Goal: Task Accomplishment & Management: Complete application form

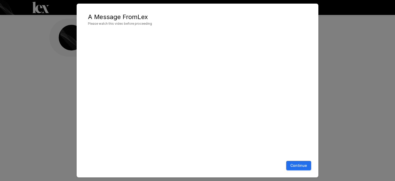
click at [296, 166] on button "Continue" at bounding box center [298, 166] width 25 height 10
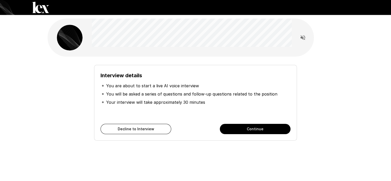
click at [264, 127] on button "Continue" at bounding box center [255, 129] width 71 height 10
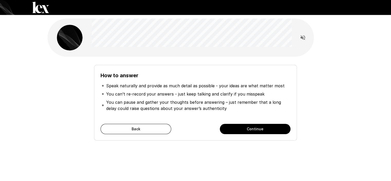
click at [244, 129] on button "Continue" at bounding box center [255, 129] width 71 height 10
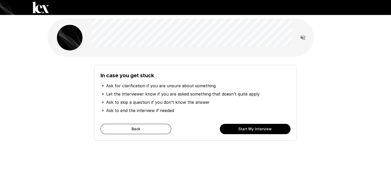
click at [244, 129] on button "Start My Interview" at bounding box center [255, 129] width 71 height 10
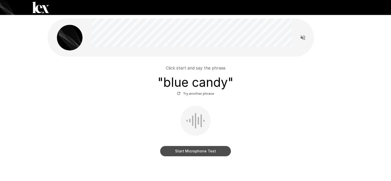
click at [200, 151] on button "Start Microphone Test" at bounding box center [195, 151] width 71 height 10
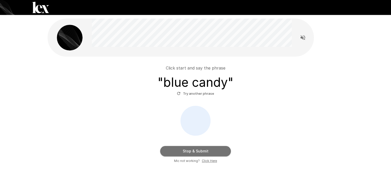
click at [200, 151] on button "Stop & Submit" at bounding box center [195, 151] width 71 height 10
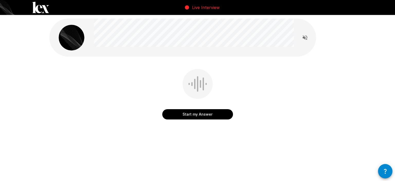
click at [200, 115] on button "Start my Answer" at bounding box center [197, 114] width 71 height 10
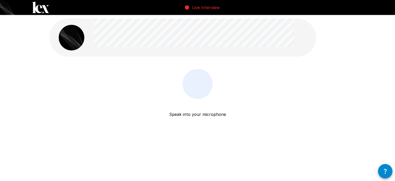
click at [202, 114] on p "Speak into your microphone" at bounding box center [197, 108] width 57 height 19
click at [201, 117] on p "Speak into your microphone" at bounding box center [197, 108] width 57 height 19
click at [203, 7] on p "Live Interview" at bounding box center [206, 7] width 28 height 6
click at [387, 173] on icon "button" at bounding box center [385, 171] width 6 height 6
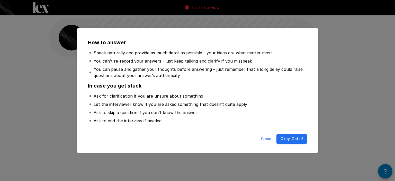
click at [285, 141] on button "Okay, Got it!" at bounding box center [292, 139] width 31 height 10
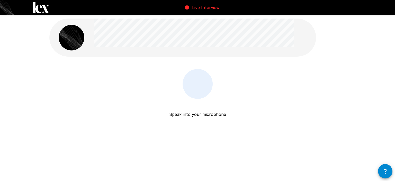
click at [387, 172] on icon "button" at bounding box center [385, 171] width 6 height 6
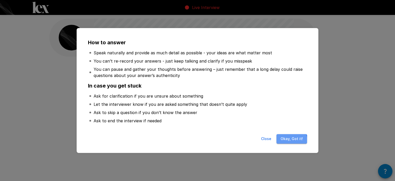
click at [289, 141] on button "Okay, Got it!" at bounding box center [292, 139] width 31 height 10
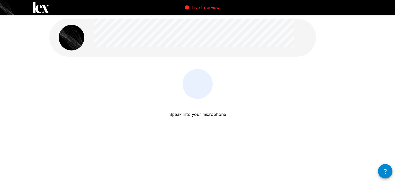
click at [197, 116] on p "Speak into your microphone" at bounding box center [197, 108] width 57 height 19
click at [197, 115] on p "Speak into your microphone" at bounding box center [197, 108] width 57 height 19
click at [72, 43] on img at bounding box center [72, 38] width 26 height 26
click at [211, 90] on div at bounding box center [198, 84] width 30 height 30
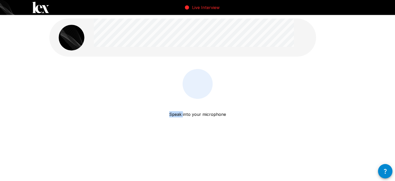
click at [211, 90] on div at bounding box center [198, 84] width 30 height 30
click at [384, 170] on icon "button" at bounding box center [385, 171] width 6 height 6
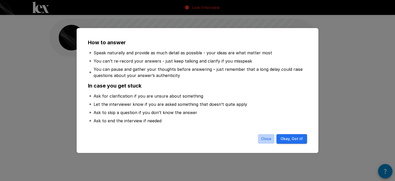
click at [270, 138] on button "Close" at bounding box center [266, 139] width 16 height 10
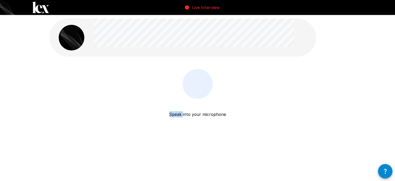
click at [178, 114] on p "Speak into your microphone" at bounding box center [197, 108] width 57 height 19
click at [347, 97] on div "Speak into your microphone Stop & Submit" at bounding box center [197, 84] width 309 height 168
click at [178, 159] on div "Speak into your microphone Stop & Submit" at bounding box center [197, 84] width 309 height 168
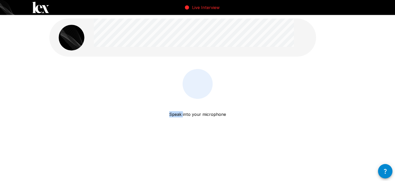
click at [80, 40] on img at bounding box center [72, 38] width 26 height 26
click at [179, 114] on p "Speak into your microphone" at bounding box center [197, 108] width 57 height 19
click at [213, 113] on p "Speak into your microphone" at bounding box center [197, 108] width 57 height 19
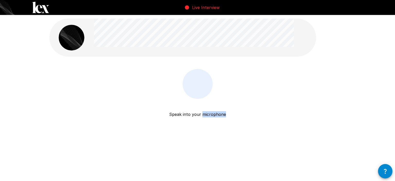
click at [318, 162] on div "Speak into your microphone Stop & Submit" at bounding box center [197, 84] width 309 height 168
click at [388, 172] on icon "button" at bounding box center [385, 171] width 6 height 6
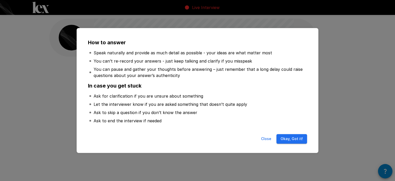
click at [286, 140] on button "Okay, Got it!" at bounding box center [292, 139] width 31 height 10
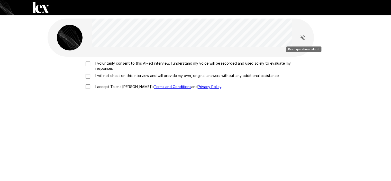
click at [303, 38] on icon "Read questions aloud" at bounding box center [303, 37] width 6 height 6
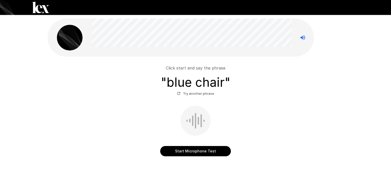
click at [196, 151] on button "Start Microphone Test" at bounding box center [195, 151] width 71 height 10
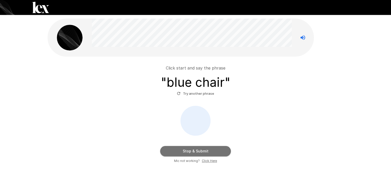
click at [194, 148] on button "Stop & Submit" at bounding box center [195, 151] width 71 height 10
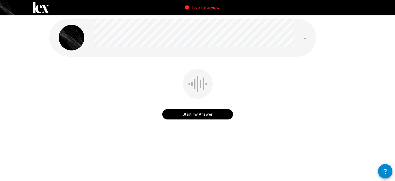
click at [202, 113] on button "Start my Answer" at bounding box center [197, 114] width 71 height 10
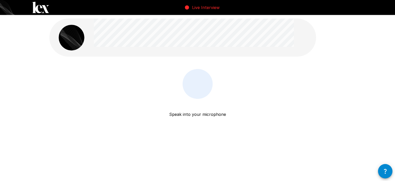
click at [222, 175] on div "Live Interview Speak into your microphone Stop & Submit" at bounding box center [197, 90] width 395 height 181
click at [384, 173] on icon "button" at bounding box center [385, 171] width 6 height 6
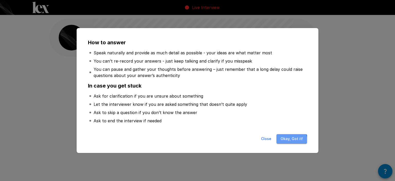
click at [286, 141] on button "Okay, Got it!" at bounding box center [292, 139] width 31 height 10
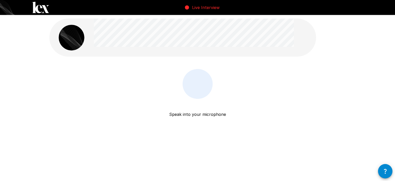
click at [251, 137] on div "Speak into your microphone Stop & Submit" at bounding box center [197, 84] width 309 height 168
click at [224, 159] on div "Speak into your microphone Stop & Submit" at bounding box center [197, 84] width 309 height 168
click at [224, 160] on div "Speak into your microphone Stop & Submit" at bounding box center [197, 84] width 309 height 168
click at [271, 176] on div "Live Interview Speak into your microphone Stop & Submit" at bounding box center [197, 90] width 395 height 181
click at [260, 173] on div "Live Interview Speak into your microphone Stop & Submit" at bounding box center [197, 90] width 395 height 181
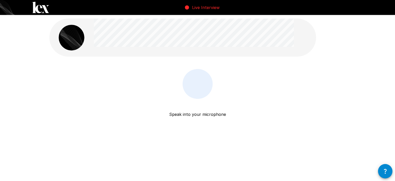
click at [210, 6] on p "Live Interview" at bounding box center [206, 7] width 28 height 6
click at [320, 137] on div "Speak into your microphone Stop & Submit" at bounding box center [197, 84] width 309 height 168
click at [162, 167] on div "Speak into your microphone Stop & Submit" at bounding box center [197, 84] width 309 height 168
click at [100, 174] on div "Live Interview Speak into your microphone Stop & Submit" at bounding box center [197, 90] width 395 height 181
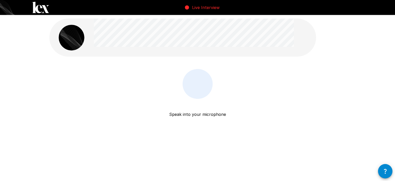
click at [159, 177] on div "Live Interview Speak into your microphone Stop & Submit" at bounding box center [197, 90] width 395 height 181
click at [161, 164] on div "Speak into your microphone Stop & Submit" at bounding box center [197, 84] width 309 height 168
click at [162, 165] on div "Speak into your microphone Stop & Submit" at bounding box center [197, 84] width 309 height 168
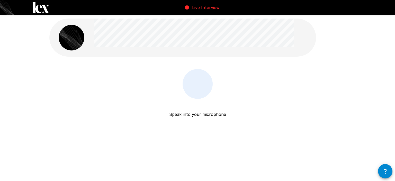
click at [162, 165] on div "Speak into your microphone Stop & Submit" at bounding box center [197, 84] width 309 height 168
click at [190, 117] on p "Speak into your microphone" at bounding box center [197, 108] width 57 height 19
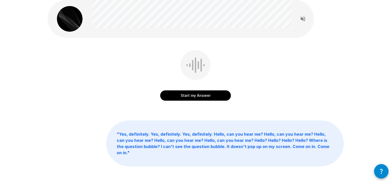
scroll to position [39, 0]
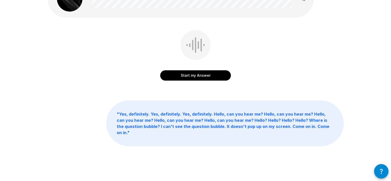
click at [235, 128] on b "" Yes, definitely. Yes, definitely. Yes, definitely. Hello, can you hear me? He…" at bounding box center [223, 123] width 213 height 24
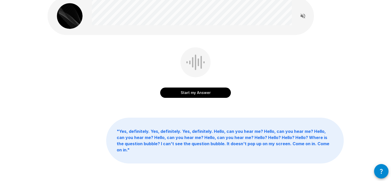
scroll to position [13, 0]
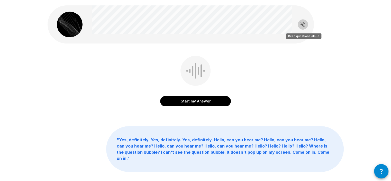
click at [305, 25] on icon "Read questions aloud" at bounding box center [303, 24] width 6 height 6
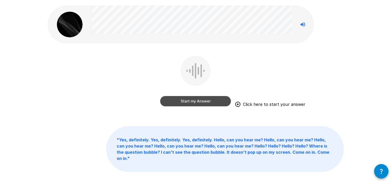
click at [197, 101] on button "Start my Answer" at bounding box center [195, 101] width 71 height 10
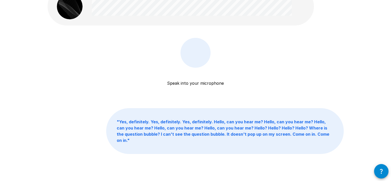
scroll to position [39, 0]
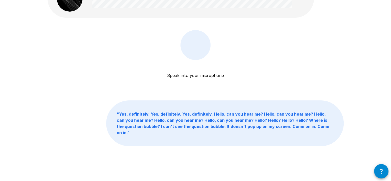
click at [208, 109] on p "" Yes, definitely. Yes, definitely. Yes, definitely. Hello, can you hear me? He…" at bounding box center [225, 123] width 237 height 45
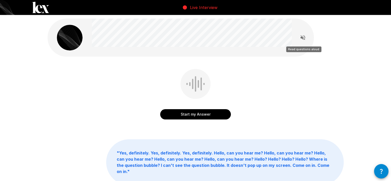
click at [305, 37] on icon "Read questions aloud" at bounding box center [303, 37] width 5 height 5
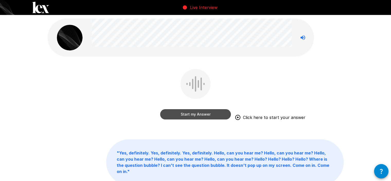
click at [217, 114] on button "Start my Answer" at bounding box center [195, 114] width 71 height 10
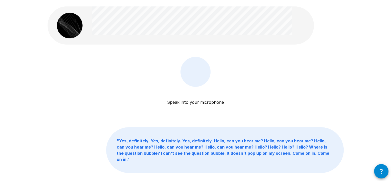
scroll to position [30, 0]
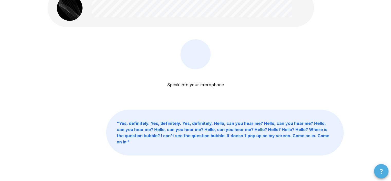
click at [378, 176] on button "button" at bounding box center [381, 171] width 14 height 14
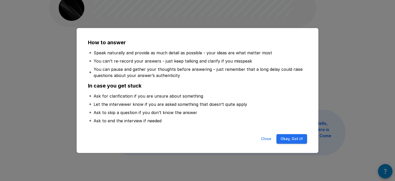
click at [299, 139] on button "Okay, Got it!" at bounding box center [292, 139] width 31 height 10
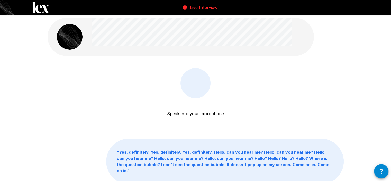
scroll to position [0, 0]
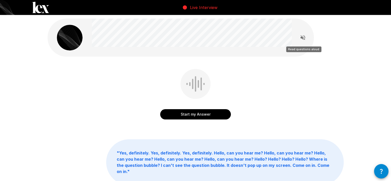
click at [302, 39] on icon "Read questions aloud" at bounding box center [303, 37] width 6 height 6
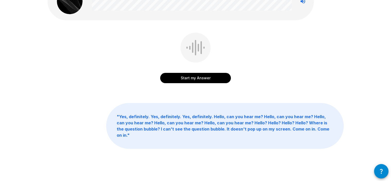
scroll to position [39, 0]
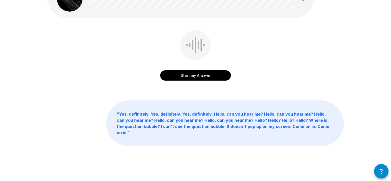
click at [188, 75] on button "Start my Answer" at bounding box center [195, 75] width 71 height 10
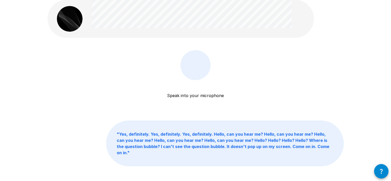
scroll to position [13, 0]
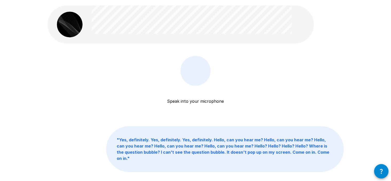
click at [320, 152] on b "" Yes, definitely. Yes, definitely. Yes, definitely. Hello, can you hear me? He…" at bounding box center [223, 149] width 213 height 24
click at [324, 143] on p "" Yes, definitely. Yes, definitely. Yes, definitely. Hello, can you hear me? He…" at bounding box center [225, 148] width 237 height 45
click at [380, 171] on icon "button" at bounding box center [382, 171] width 6 height 6
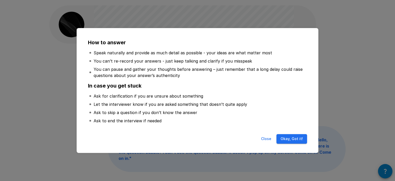
click at [263, 139] on button "Close" at bounding box center [266, 139] width 16 height 10
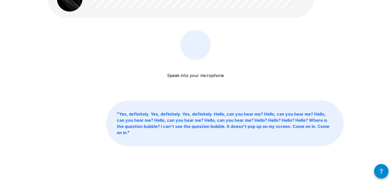
scroll to position [0, 0]
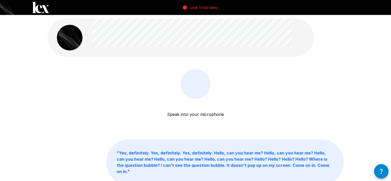
click at [65, 42] on img at bounding box center [70, 38] width 26 height 26
click at [246, 99] on div "Speak into your microphone Stop & Submit" at bounding box center [196, 98] width 296 height 58
click at [227, 100] on div "Speak into your microphone Stop & Submit" at bounding box center [195, 104] width 71 height 71
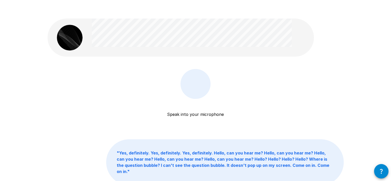
scroll to position [39, 0]
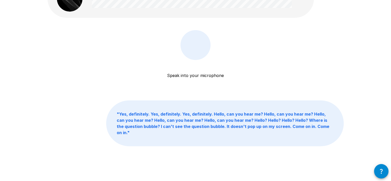
click at [289, 165] on div "Speak into your microphone Stop & Submit " Yes, definitely. Yes, definitely. Ye…" at bounding box center [195, 74] width 309 height 226
click at [383, 175] on button "button" at bounding box center [381, 171] width 14 height 14
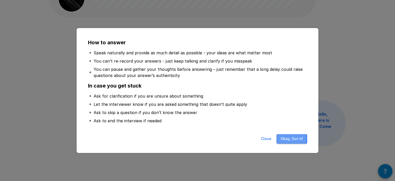
click at [282, 139] on button "Okay, Got it!" at bounding box center [292, 139] width 31 height 10
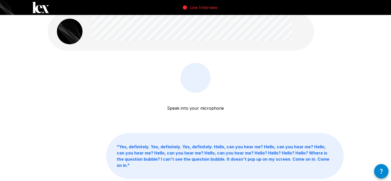
scroll to position [0, 0]
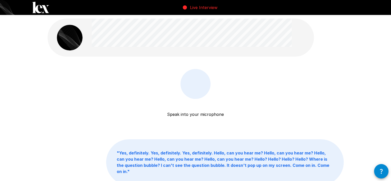
click at [284, 79] on div "Speak into your microphone Stopping in 0:18" at bounding box center [196, 98] width 296 height 58
click at [218, 11] on div "Live Interview" at bounding box center [195, 7] width 391 height 15
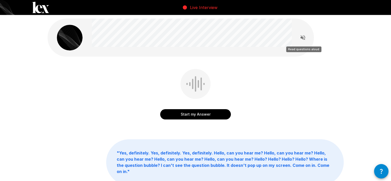
click at [302, 38] on icon "Read questions aloud" at bounding box center [303, 37] width 5 height 5
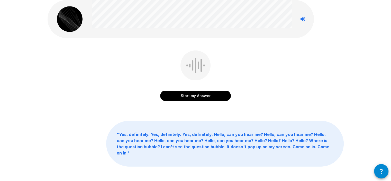
scroll to position [39, 0]
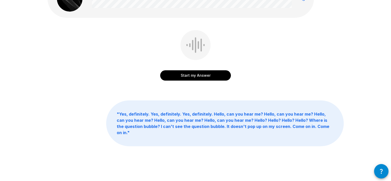
click at [200, 77] on button "Start my Answer" at bounding box center [195, 75] width 71 height 10
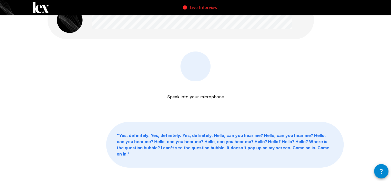
scroll to position [0, 0]
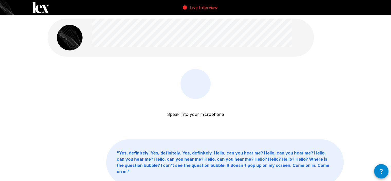
click at [230, 145] on p "" Yes, definitely. Yes, definitely. Yes, definitely. Hello, can you hear me? He…" at bounding box center [225, 161] width 237 height 45
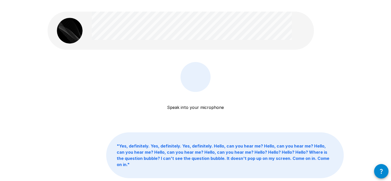
scroll to position [39, 0]
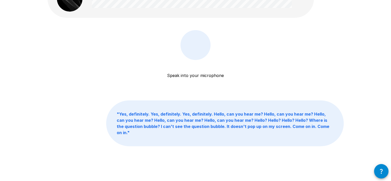
click at [385, 172] on icon "button" at bounding box center [382, 171] width 6 height 6
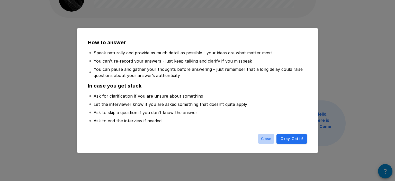
click at [272, 139] on button "Close" at bounding box center [266, 139] width 16 height 10
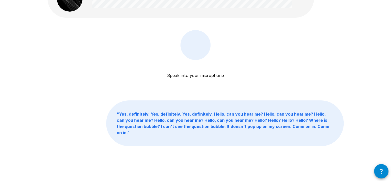
click at [379, 169] on icon "button" at bounding box center [382, 171] width 6 height 6
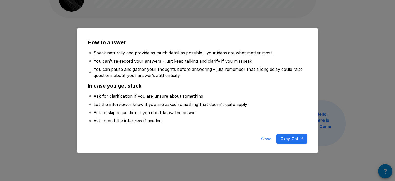
click at [301, 139] on button "Okay, Got it!" at bounding box center [292, 139] width 31 height 10
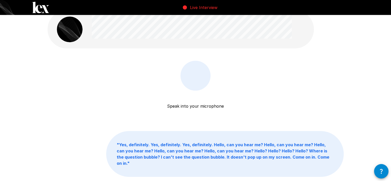
scroll to position [0, 0]
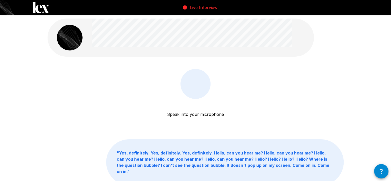
click at [298, 48] on div at bounding box center [303, 38] width 22 height 26
click at [73, 39] on img at bounding box center [70, 38] width 26 height 26
click at [380, 173] on icon "button" at bounding box center [382, 171] width 6 height 6
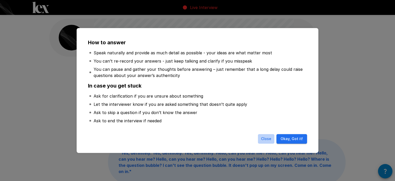
click at [271, 139] on button "Close" at bounding box center [266, 139] width 16 height 10
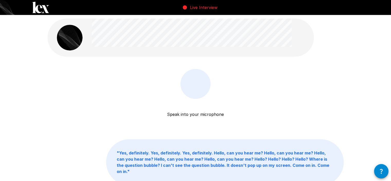
click at [296, 117] on div "Speak into your microphone Stop & Submit" at bounding box center [196, 98] width 296 height 58
click at [232, 49] on div at bounding box center [192, 38] width 200 height 38
click at [204, 76] on div at bounding box center [196, 83] width 20 height 15
click at [253, 147] on p "" Yes, definitely. Yes, definitely. Yes, definitely. Hello, can you hear me? He…" at bounding box center [225, 161] width 237 height 45
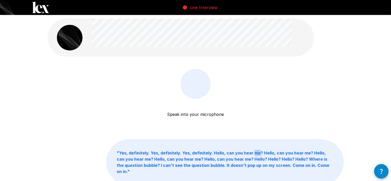
click at [253, 147] on p "" Yes, definitely. Yes, definitely. Yes, definitely. Hello, can you hear me? He…" at bounding box center [225, 161] width 237 height 45
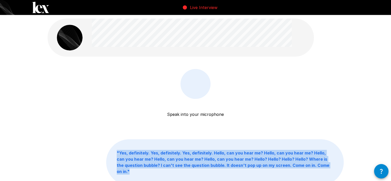
click at [253, 147] on p "" Yes, definitely. Yes, definitely. Yes, definitely. Hello, can you hear me? He…" at bounding box center [225, 161] width 237 height 45
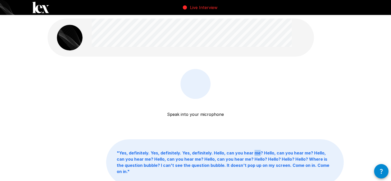
click at [253, 147] on p "" Yes, definitely. Yes, definitely. Yes, definitely. Hello, can you hear me? He…" at bounding box center [225, 161] width 237 height 45
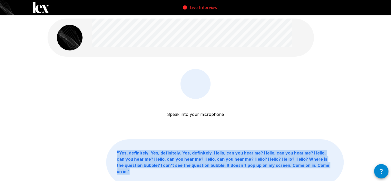
click at [253, 147] on p "" Yes, definitely. Yes, definitely. Yes, definitely. Hello, can you hear me? He…" at bounding box center [225, 161] width 237 height 45
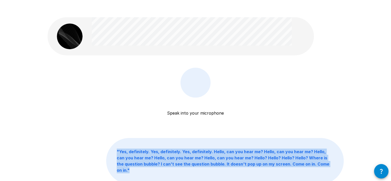
scroll to position [39, 0]
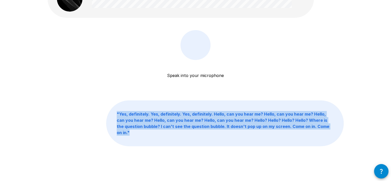
click at [240, 131] on p "" Yes, definitely. Yes, definitely. Yes, definitely. Hello, can you hear me? He…" at bounding box center [225, 123] width 237 height 45
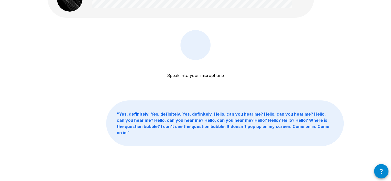
click at [240, 132] on p "" Yes, definitely. Yes, definitely. Yes, definitely. Hello, can you hear me? He…" at bounding box center [225, 123] width 237 height 45
click at [242, 112] on b "" Yes, definitely. Yes, definitely. Yes, definitely. Hello, can you hear me? He…" at bounding box center [223, 123] width 213 height 24
click at [231, 104] on p "" Yes, definitely. Yes, definitely. Yes, definitely. Hello, can you hear me? He…" at bounding box center [225, 123] width 237 height 45
click at [206, 48] on div at bounding box center [196, 45] width 30 height 30
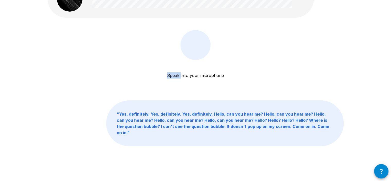
click at [206, 48] on div at bounding box center [196, 45] width 30 height 30
click at [195, 91] on div "Speak into your microphone Stopping in 0:03" at bounding box center [195, 65] width 71 height 71
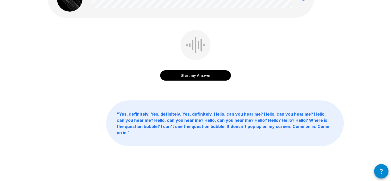
scroll to position [0, 0]
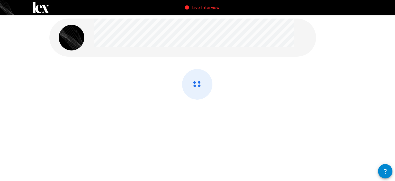
click at [259, 146] on div at bounding box center [197, 84] width 309 height 168
click at [387, 170] on icon "button" at bounding box center [385, 171] width 3 height 5
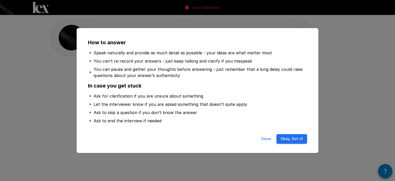
click at [269, 138] on button "Close" at bounding box center [266, 139] width 16 height 10
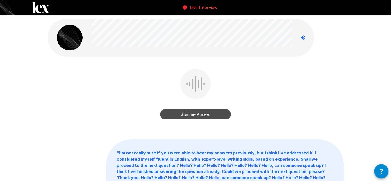
click at [197, 115] on button "Start my Answer" at bounding box center [195, 114] width 71 height 10
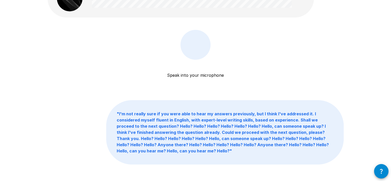
scroll to position [64, 0]
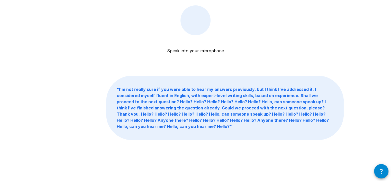
click at [223, 125] on p "" I'm not really sure if you were able to hear my answers previously, but I thi…" at bounding box center [225, 108] width 237 height 64
click at [236, 85] on p "" I'm not really sure if you were able to hear my answers previously, but I thi…" at bounding box center [225, 108] width 237 height 64
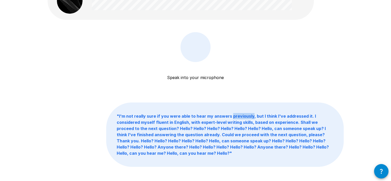
scroll to position [51, 0]
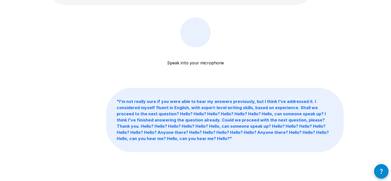
click at [265, 91] on p "" I'm not really sure if you were able to hear my answers previously, but I thi…" at bounding box center [225, 120] width 237 height 64
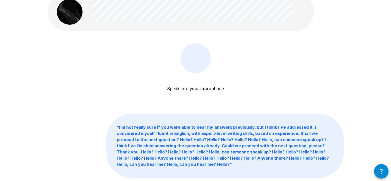
scroll to position [0, 0]
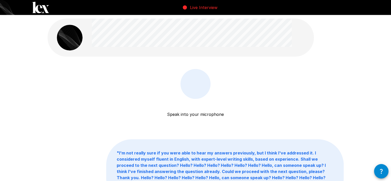
click at [197, 92] on div at bounding box center [196, 84] width 30 height 30
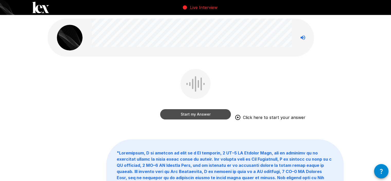
click at [199, 114] on button "Start my Answer" at bounding box center [195, 114] width 71 height 10
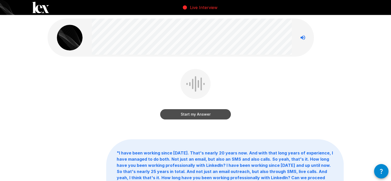
click at [184, 114] on button "Start my Answer" at bounding box center [195, 114] width 71 height 10
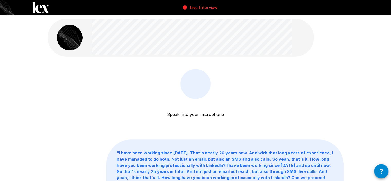
click at [196, 92] on div at bounding box center [196, 84] width 30 height 30
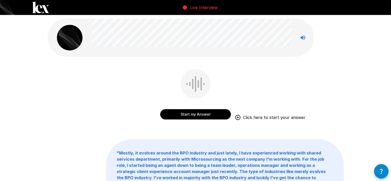
click at [212, 113] on button "Start my Answer" at bounding box center [195, 114] width 71 height 10
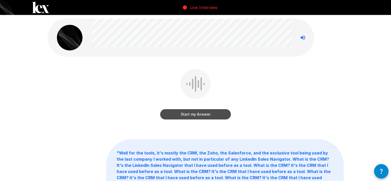
click at [200, 115] on button "Start my Answer" at bounding box center [195, 114] width 71 height 10
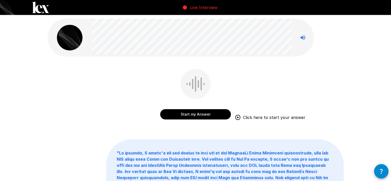
click at [202, 114] on button "Start my Answer" at bounding box center [195, 114] width 71 height 10
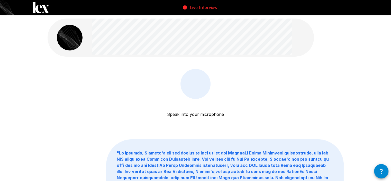
click at [199, 93] on div at bounding box center [196, 84] width 30 height 30
click at [283, 109] on div "Speak into your microphone Stop & Submit" at bounding box center [196, 98] width 296 height 58
